Goal: Task Accomplishment & Management: Manage account settings

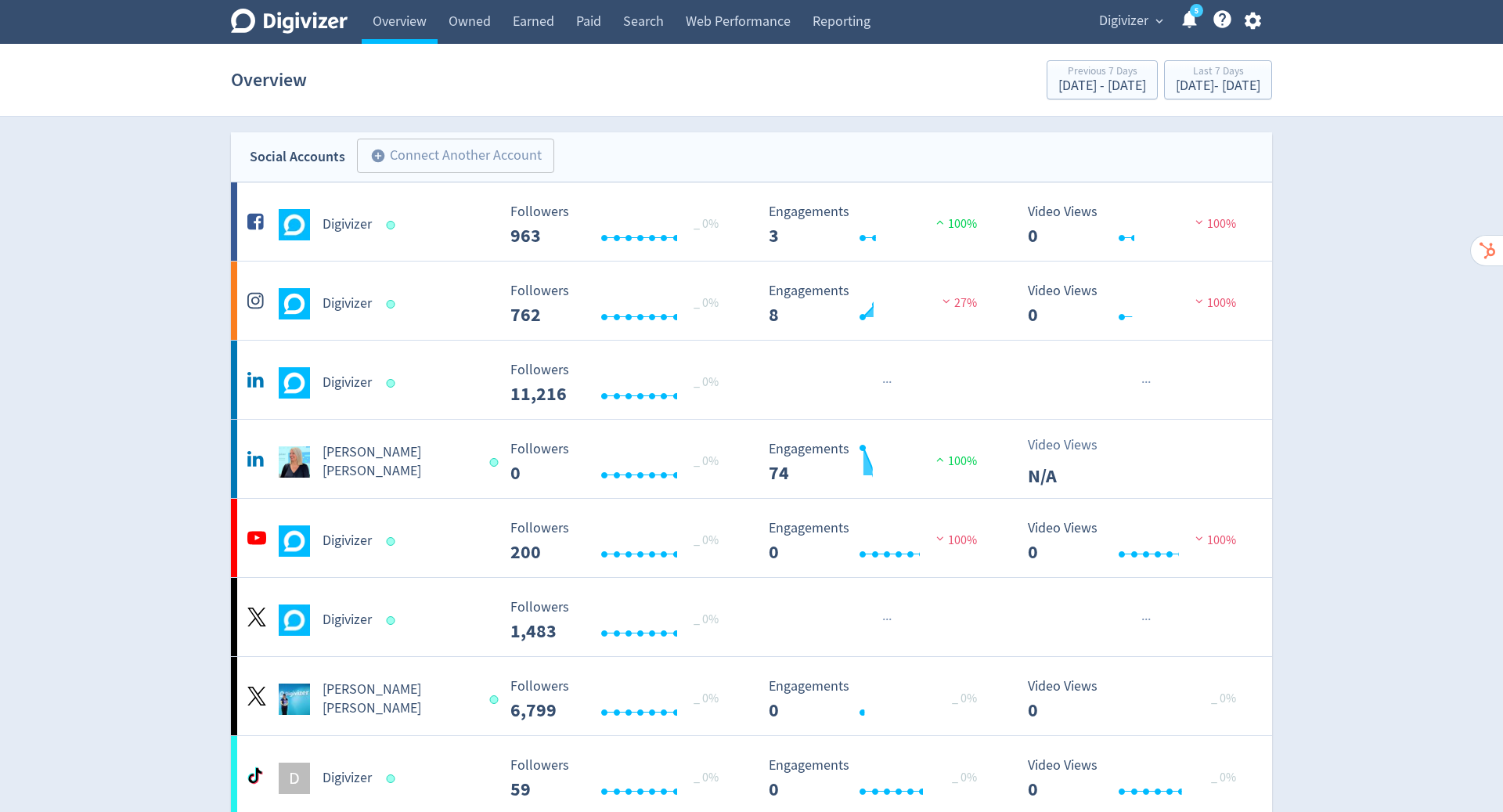
click at [1253, 24] on icon "button" at bounding box center [1252, 20] width 16 height 17
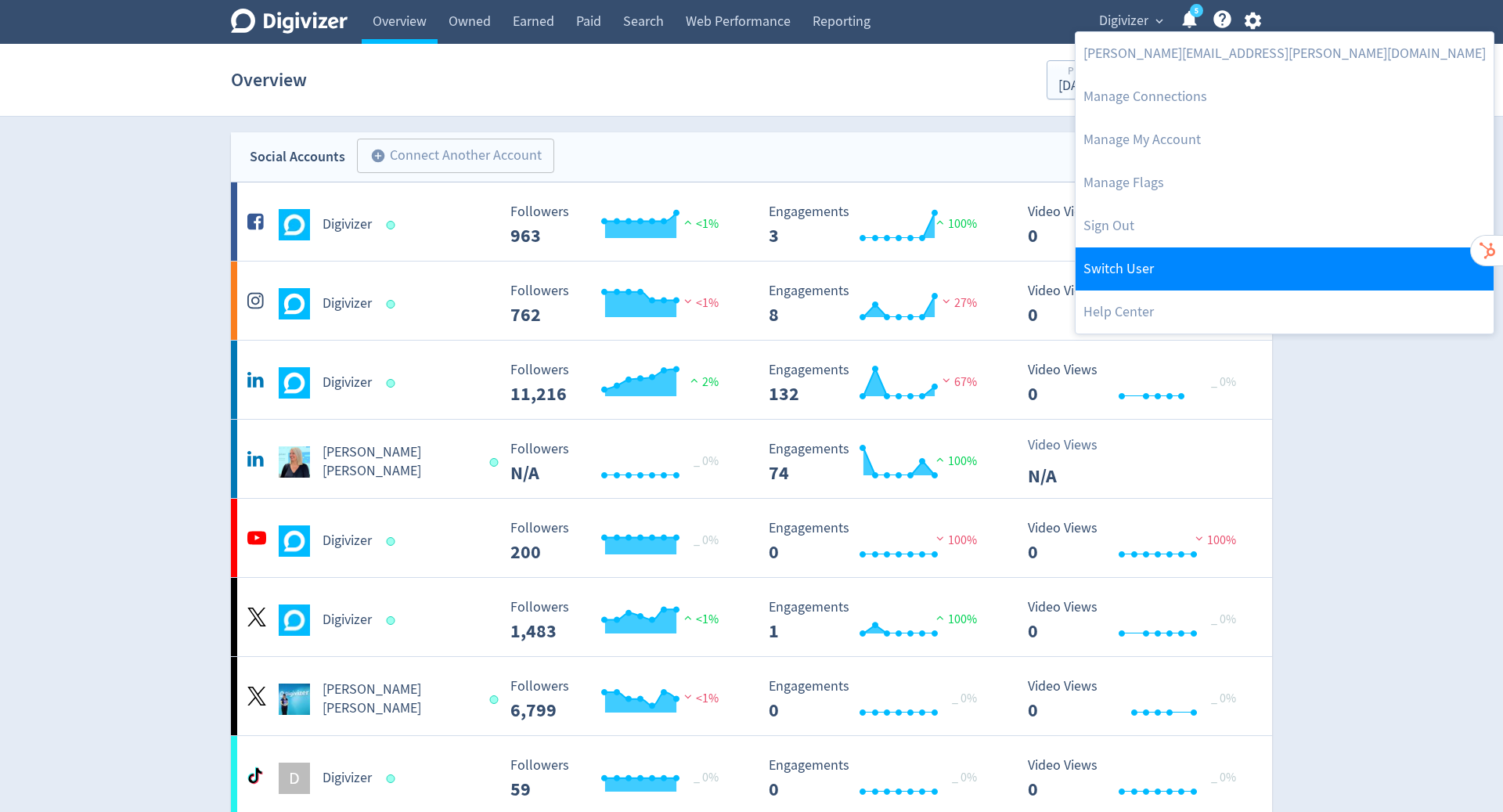
click at [1130, 264] on link "Switch User" at bounding box center [1285, 268] width 418 height 43
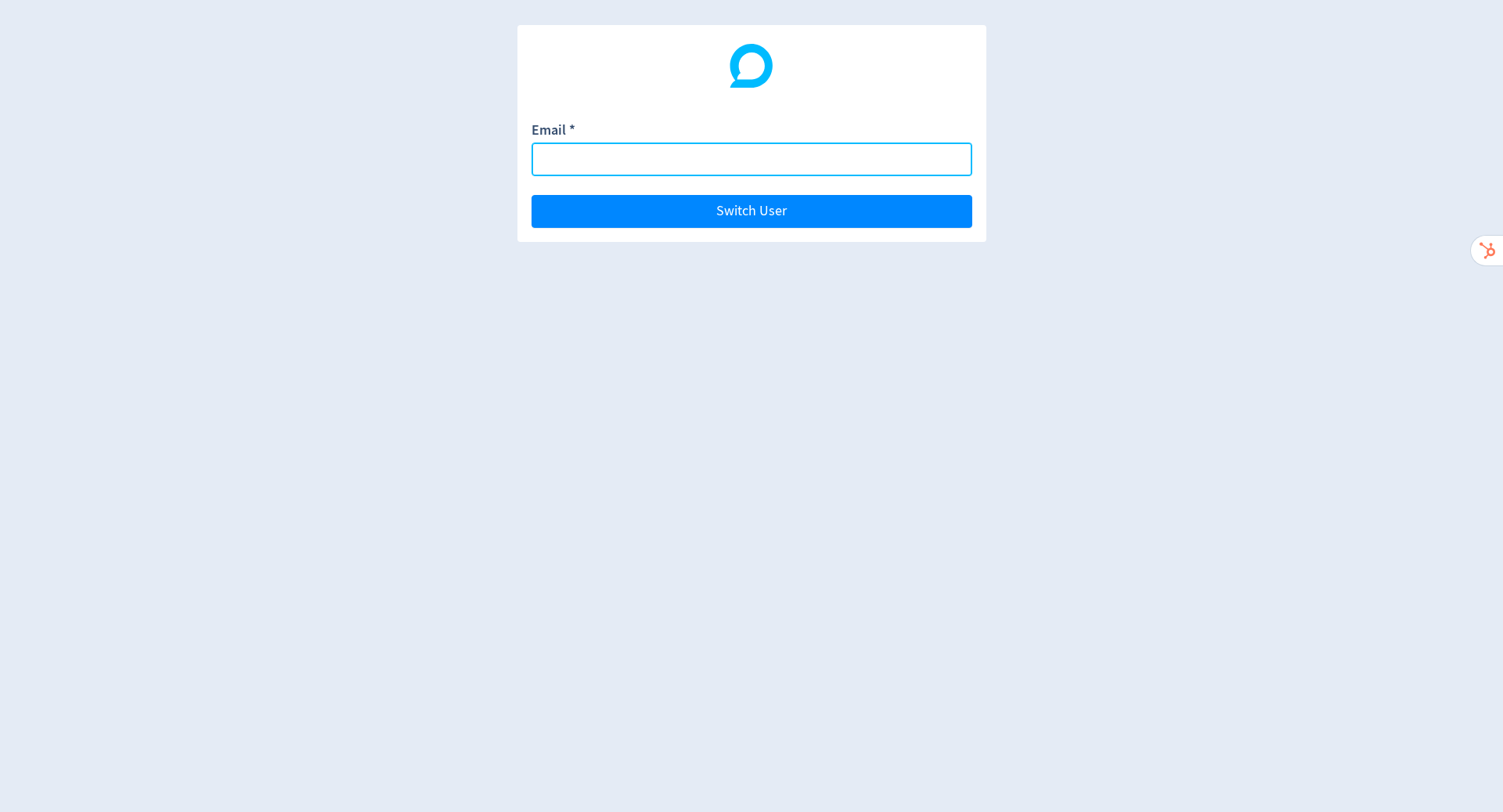
click at [812, 164] on input "Email *" at bounding box center [752, 159] width 441 height 33
paste input "[PERSON_NAME][EMAIL_ADDRESS][PERSON_NAME][DOMAIN_NAME]"
type input "[PERSON_NAME][EMAIL_ADDRESS][PERSON_NAME][DOMAIN_NAME]"
click at [531, 195] on button "Switch User" at bounding box center [752, 212] width 441 height 33
